Goal: Information Seeking & Learning: Understand process/instructions

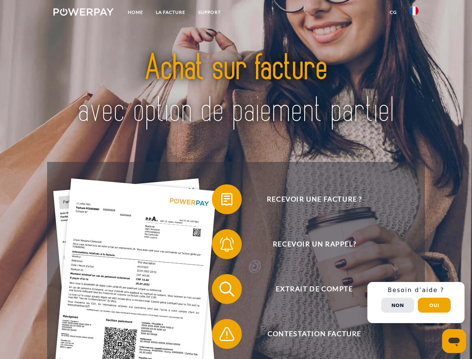
click at [83, 13] on img at bounding box center [83, 11] width 60 height 7
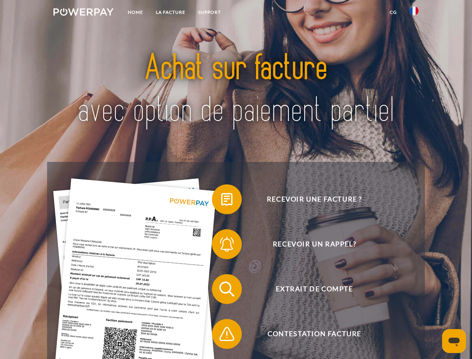
click at [414, 13] on img at bounding box center [414, 10] width 9 height 9
click at [393, 12] on link "CG" at bounding box center [394, 12] width 20 height 13
click at [221, 201] on span at bounding box center [215, 199] width 37 height 37
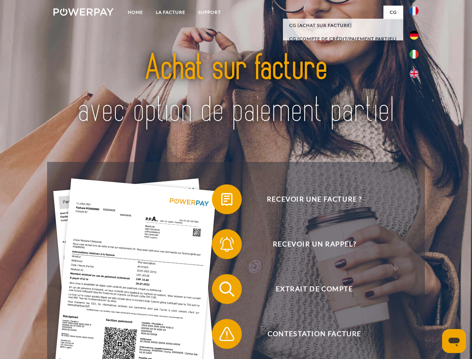
click at [221, 246] on span at bounding box center [215, 243] width 37 height 37
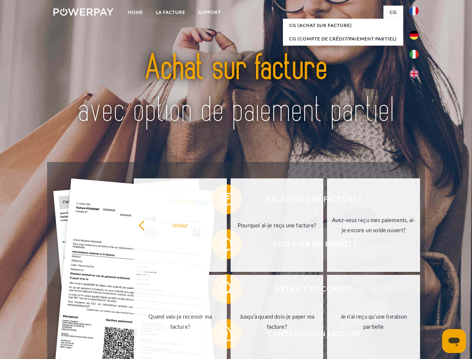
click at [231, 291] on link "Jusqu'à quand dois-je payer ma facture?" at bounding box center [277, 321] width 93 height 93
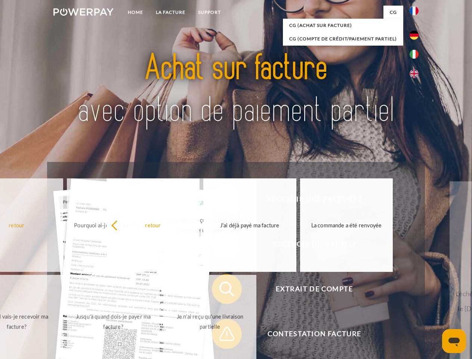
click at [221, 335] on span at bounding box center [215, 333] width 37 height 37
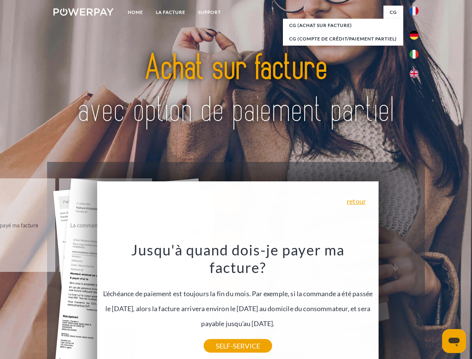
click at [416, 302] on div "Recevoir une facture ? Recevoir un rappel? Extrait de compte retour" at bounding box center [236, 311] width 378 height 299
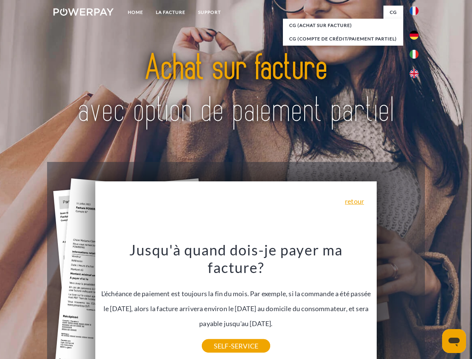
click at [398, 304] on span "Extrait de compte" at bounding box center [314, 289] width 183 height 30
click at [434, 305] on header "Home LA FACTURE Support" at bounding box center [236, 258] width 472 height 516
